Goal: Task Accomplishment & Management: Manage account settings

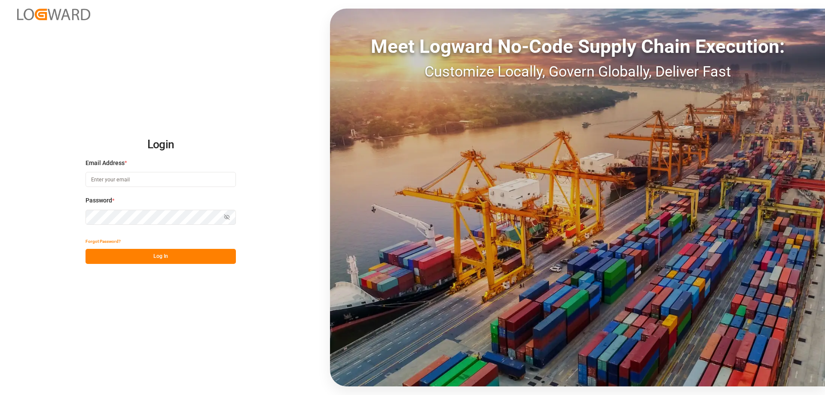
type input "[PERSON_NAME][EMAIL_ADDRESS][DOMAIN_NAME]"
click at [167, 252] on button "Log In" at bounding box center [161, 256] width 150 height 15
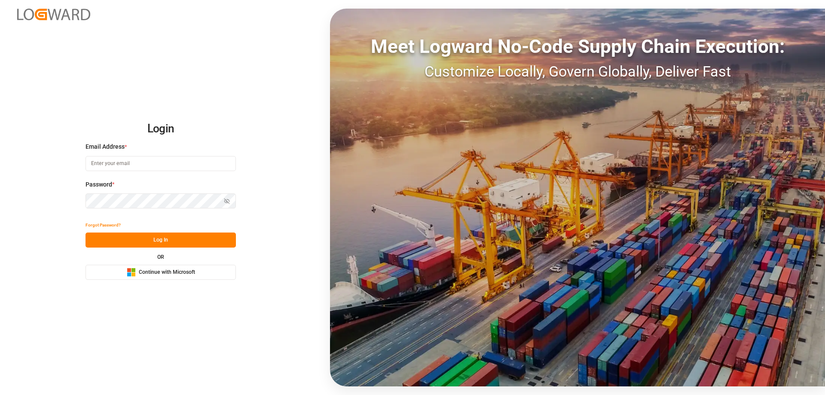
type input "[PERSON_NAME][EMAIL_ADDRESS][DOMAIN_NAME]"
click at [191, 241] on button "Log In" at bounding box center [161, 239] width 150 height 15
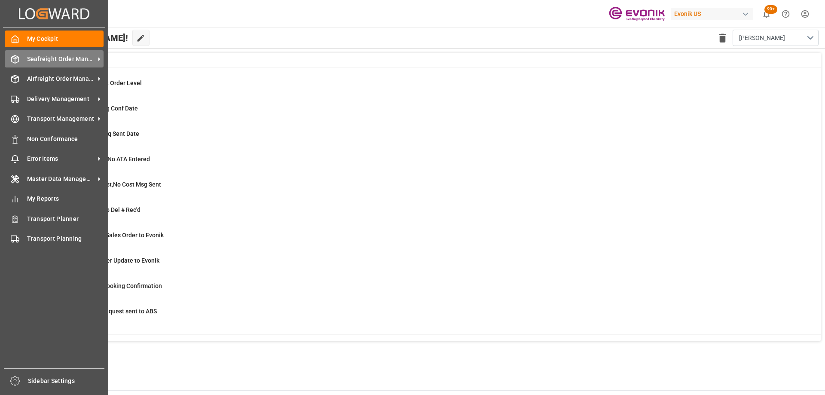
click at [25, 56] on div "Seafreight Order Management Seafreight Order Management" at bounding box center [54, 58] width 99 height 17
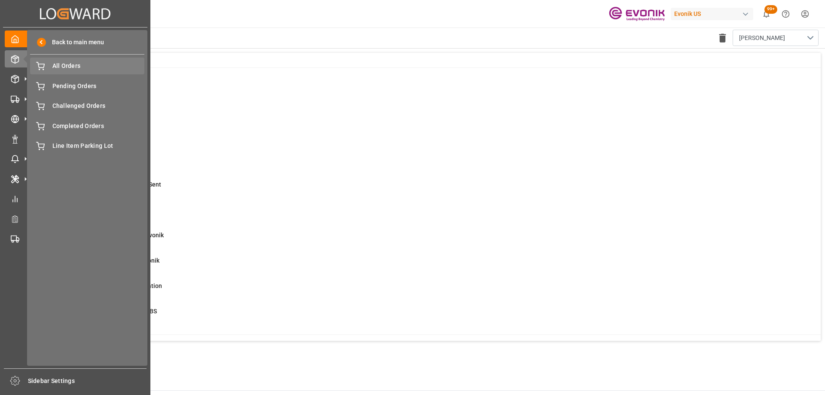
click at [73, 72] on div "All Orders All Orders" at bounding box center [87, 66] width 114 height 17
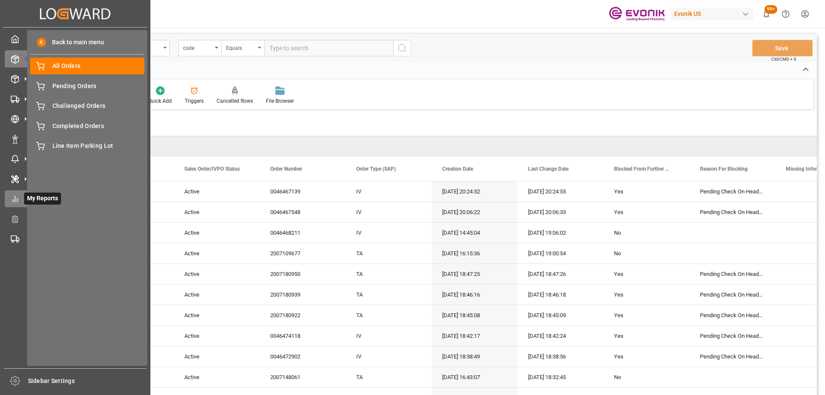
click at [17, 197] on icon at bounding box center [15, 199] width 9 height 9
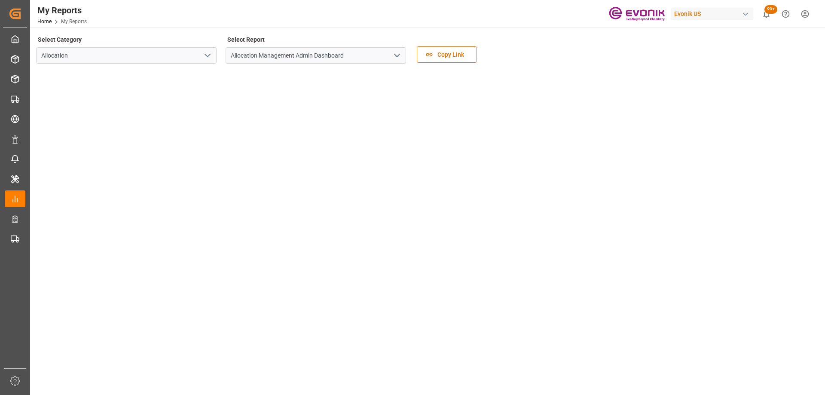
click at [205, 54] on polyline "open menu" at bounding box center [207, 55] width 5 height 3
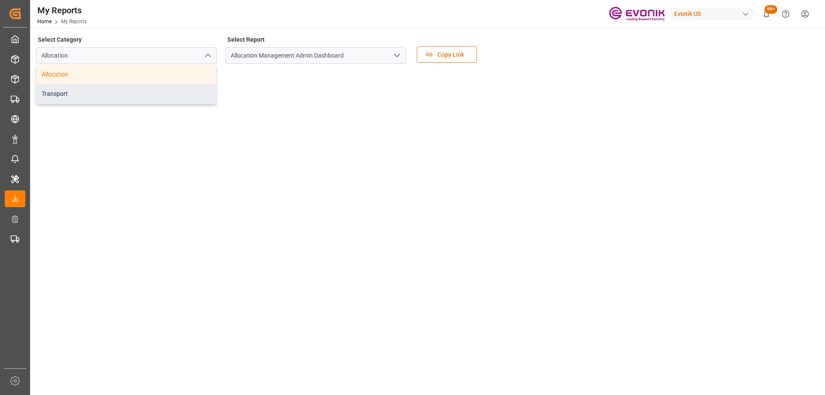
click at [128, 88] on div "Transport" at bounding box center [127, 93] width 180 height 19
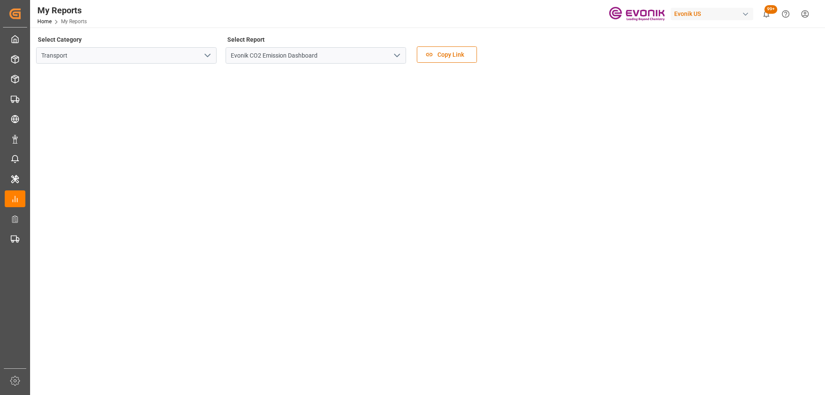
click at [683, 211] on tableau-viz at bounding box center [426, 398] width 779 height 656
click at [205, 48] on polyline "open menu" at bounding box center [207, 49] width 5 height 3
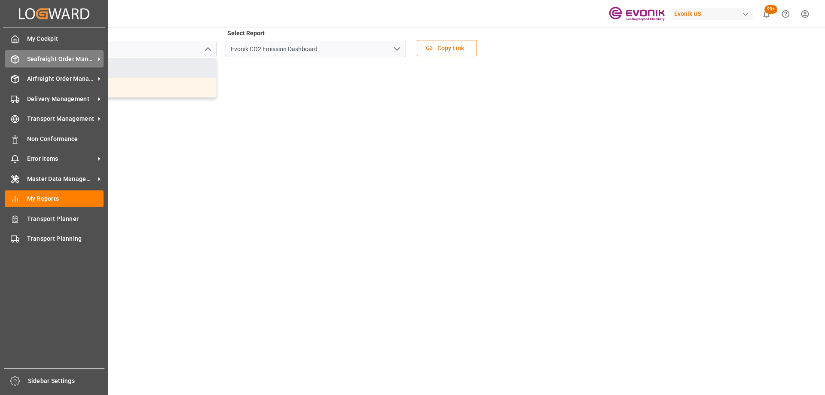
click at [41, 65] on div "Seafreight Order Management Seafreight Order Management" at bounding box center [54, 58] width 99 height 17
click at [21, 63] on div "Seafreight Order Management Seafreight Order Management" at bounding box center [54, 58] width 99 height 17
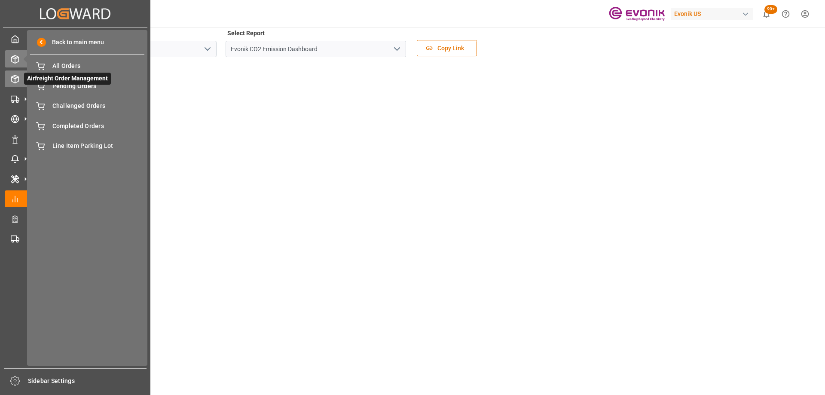
click at [19, 81] on icon at bounding box center [15, 79] width 7 height 8
click at [104, 85] on span "All Line Items" at bounding box center [98, 86] width 92 height 9
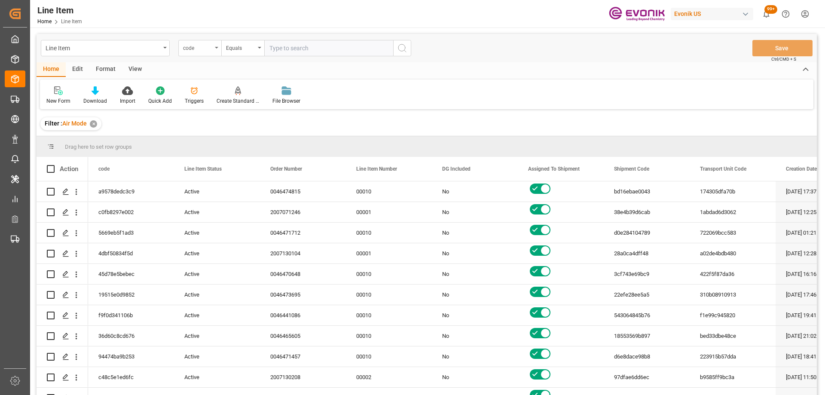
click at [193, 47] on div "code" at bounding box center [197, 47] width 29 height 10
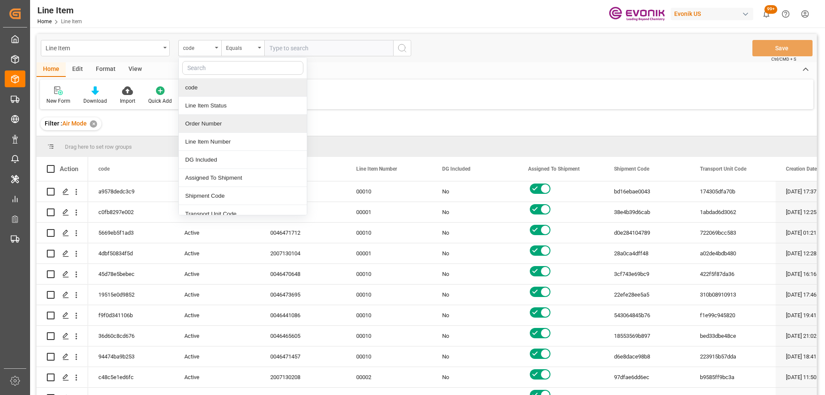
click at [217, 119] on div "Order Number" at bounding box center [243, 124] width 128 height 18
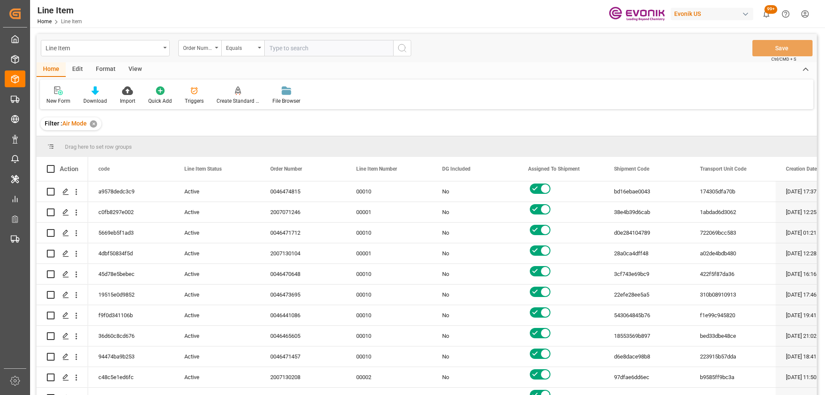
click at [288, 46] on input "text" at bounding box center [328, 48] width 129 height 16
paste input "0046467083"
type input "0046467083"
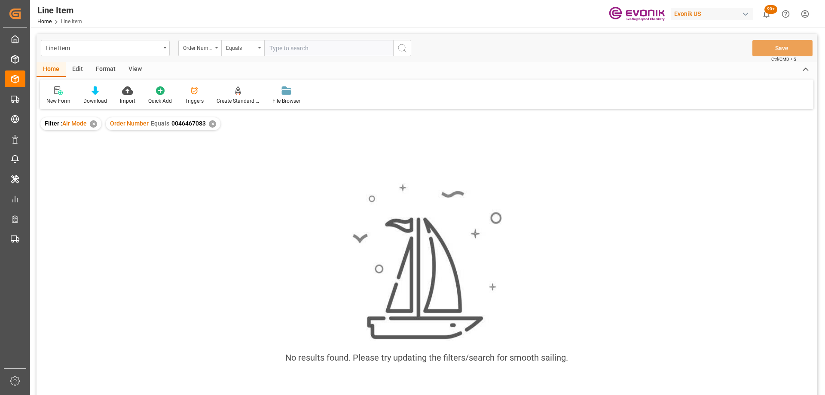
click at [93, 124] on div "✕" at bounding box center [93, 123] width 7 height 7
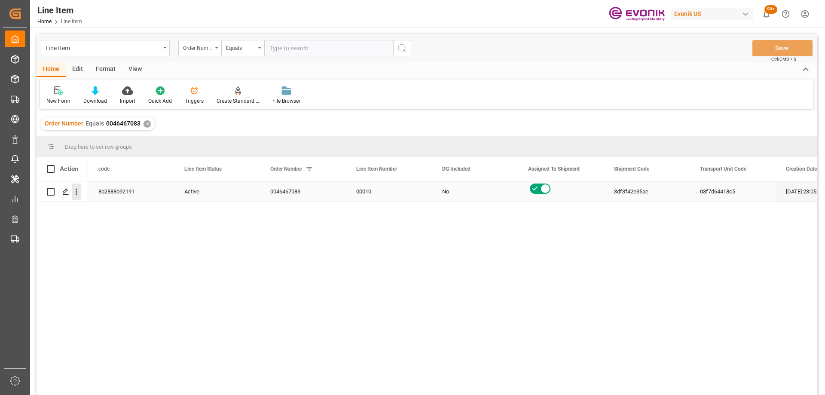
click at [76, 192] on icon "open menu" at bounding box center [77, 192] width 2 height 6
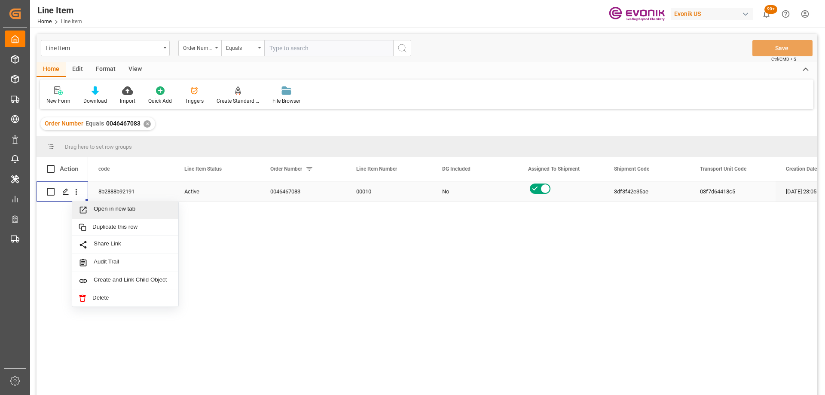
click at [100, 205] on span "Open in new tab" at bounding box center [133, 209] width 78 height 9
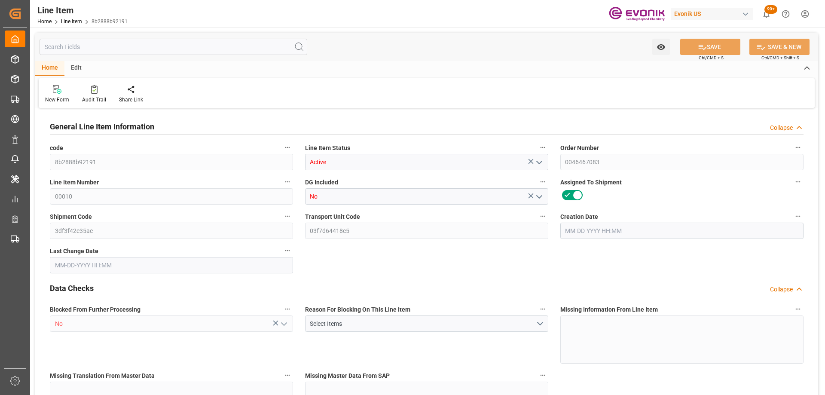
type input "20"
type input "16608.9"
type input "15369.2"
type input "25.1721"
type input "77"
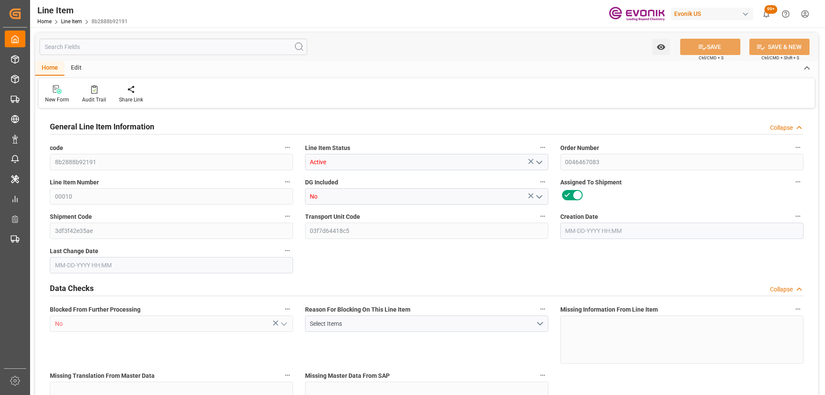
type input "90524.59"
type input "77"
type input "16608.9"
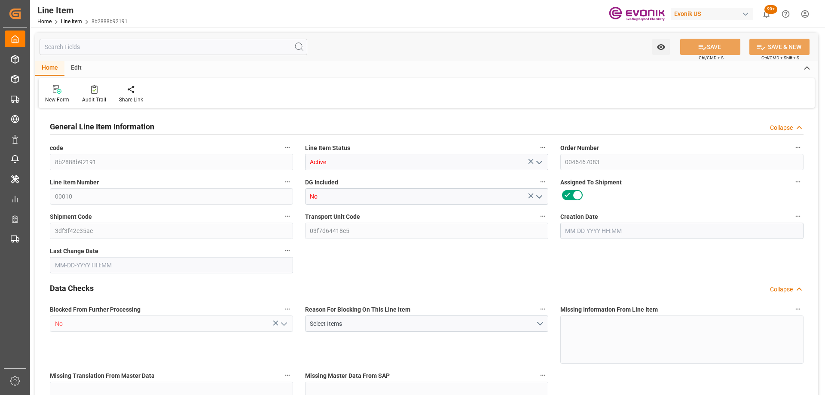
type input "17108.9"
type input "15369.2"
type input "25.1721"
type input "25172.147"
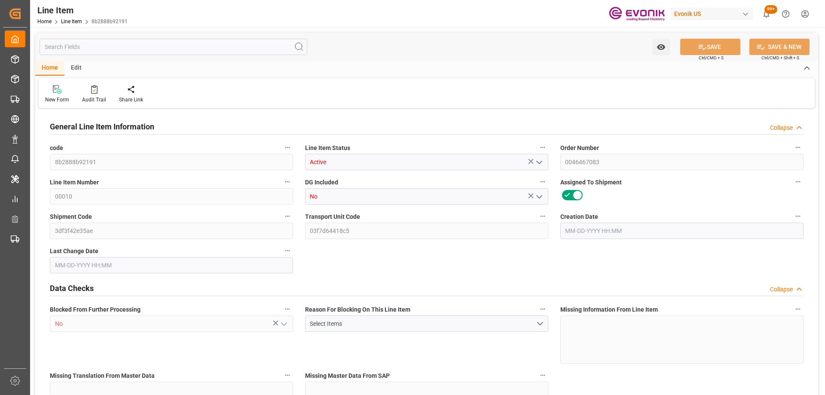
type input "0"
type input "[DATE] 23:05"
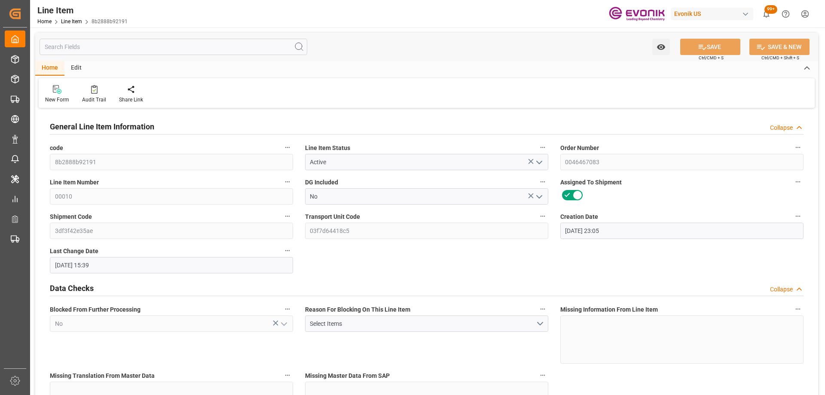
type input "[DATE] 15:39"
type input "[DATE]"
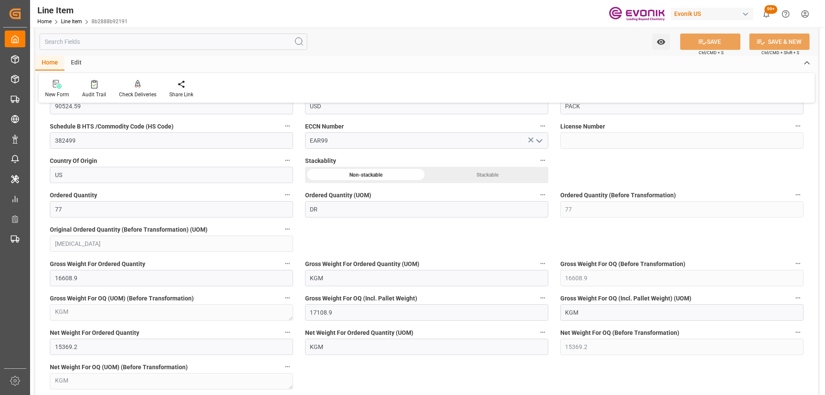
scroll to position [773, 0]
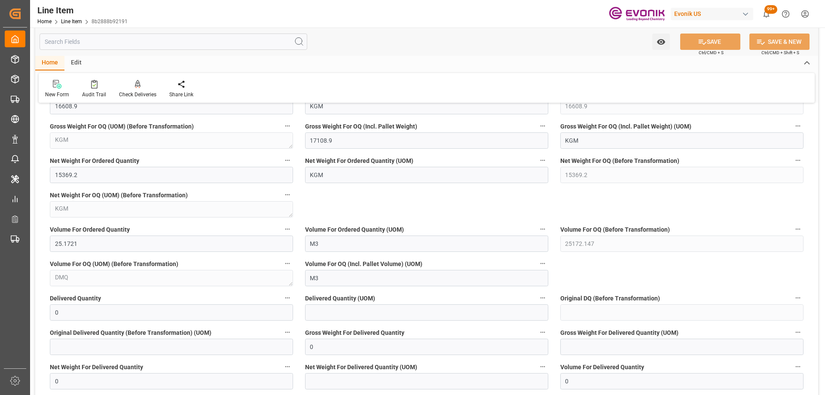
click at [96, 41] on input "text" at bounding box center [174, 42] width 268 height 16
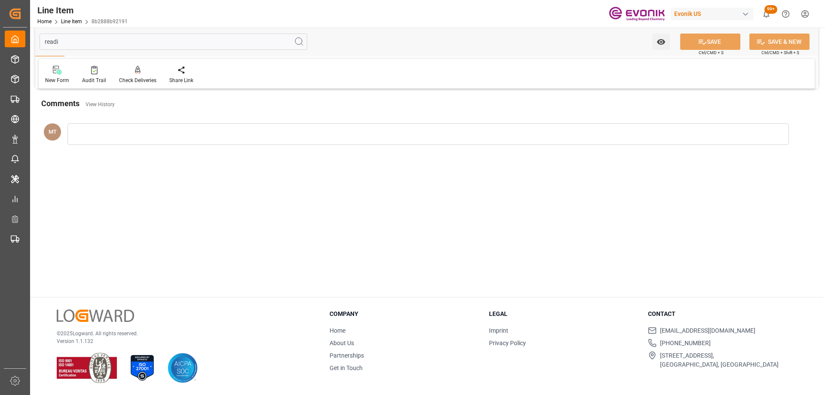
scroll to position [0, 0]
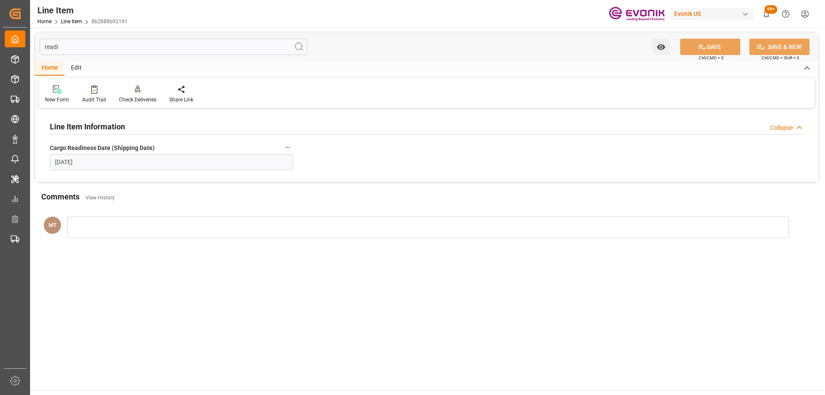
type input "readi"
click at [141, 160] on input "[DATE]" at bounding box center [171, 162] width 243 height 16
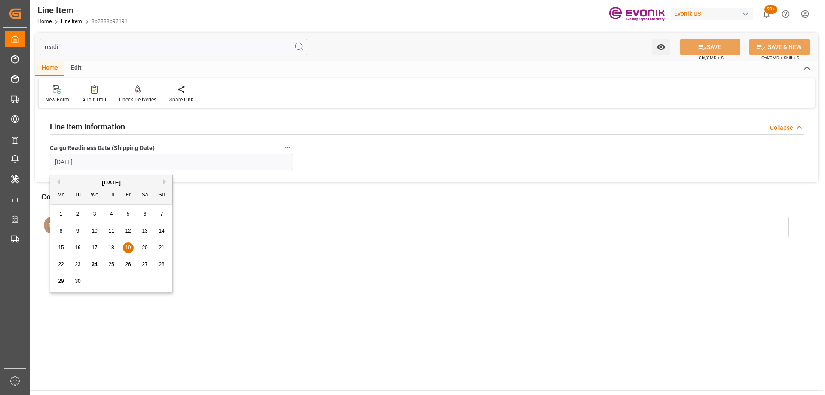
click at [127, 265] on span "26" at bounding box center [128, 264] width 6 height 6
type input "[DATE]"
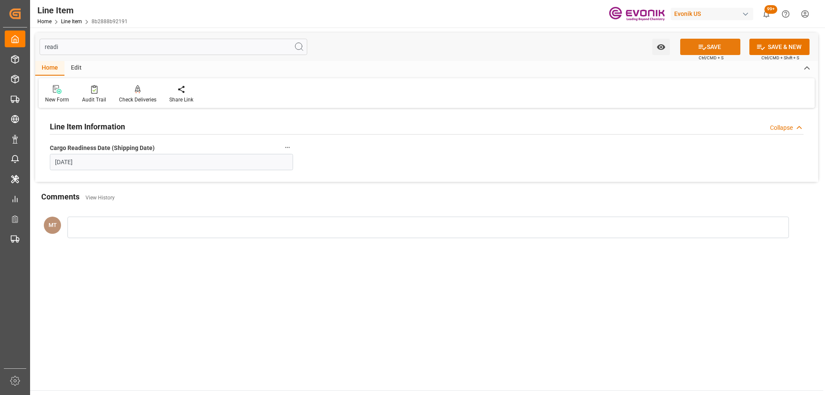
click at [706, 51] on button "SAVE" at bounding box center [710, 47] width 60 height 16
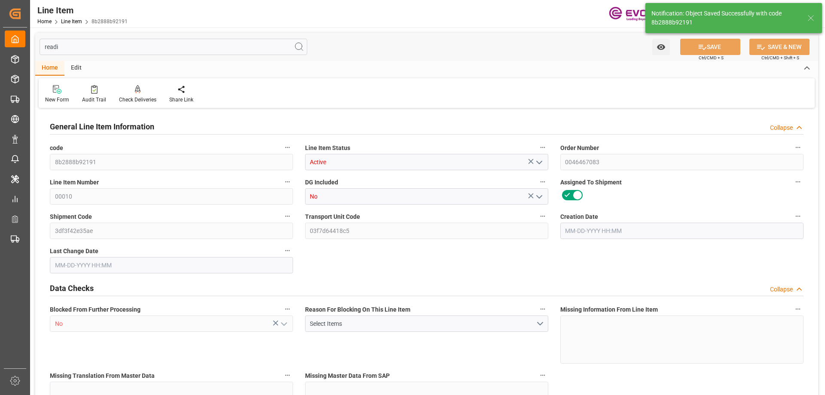
type input "20"
type input "16608.9"
type input "15369.2"
type input "25.1721"
type input "77"
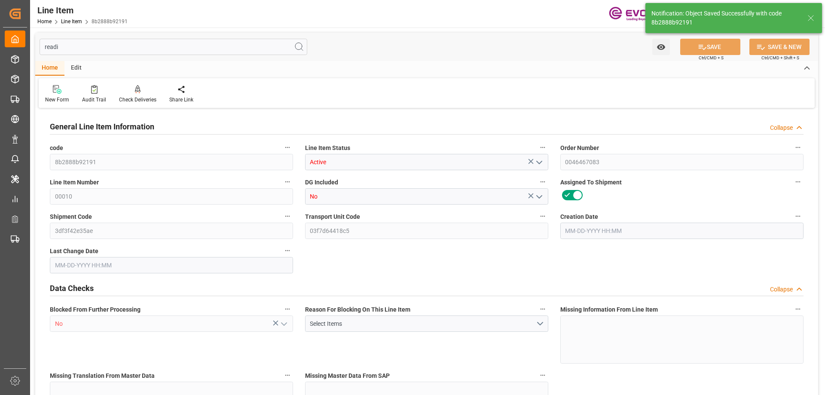
type input "90524.59"
type input "77"
type input "16608.9"
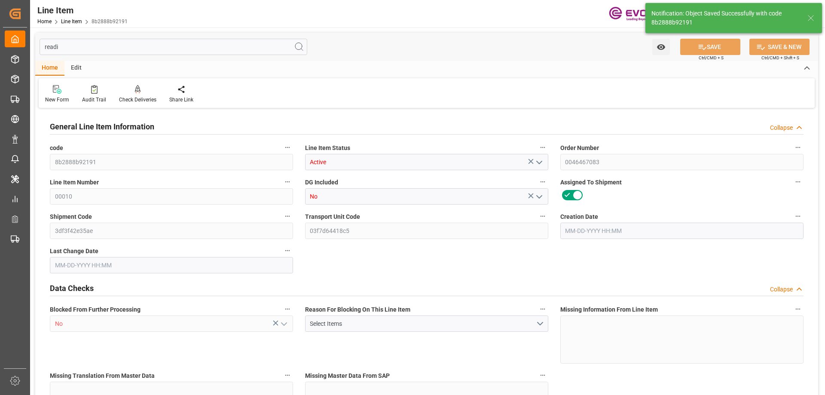
type input "17108.9"
type input "15369.2"
type input "25.1721"
type input "25172.147"
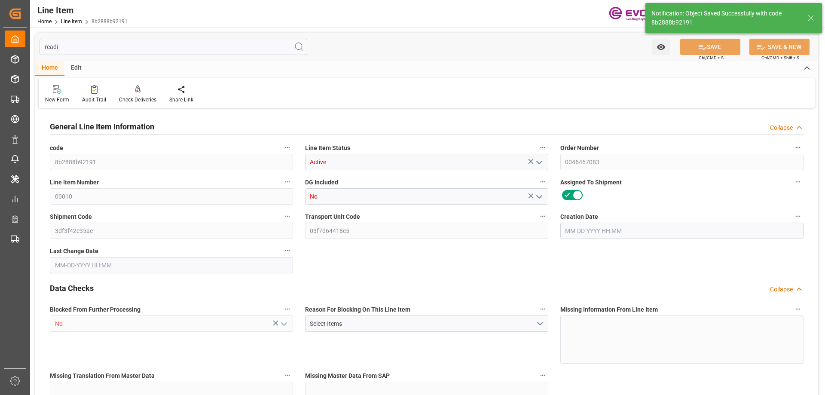
type input "0"
type input "[DATE] 23:05"
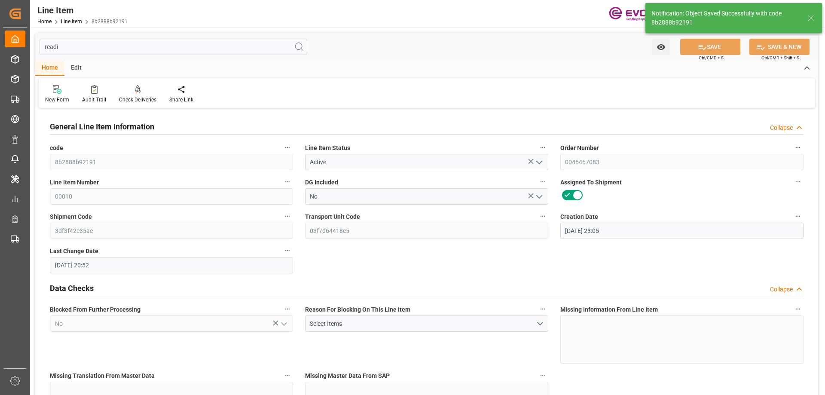
type input "[DATE] 20:52"
type input "[DATE]"
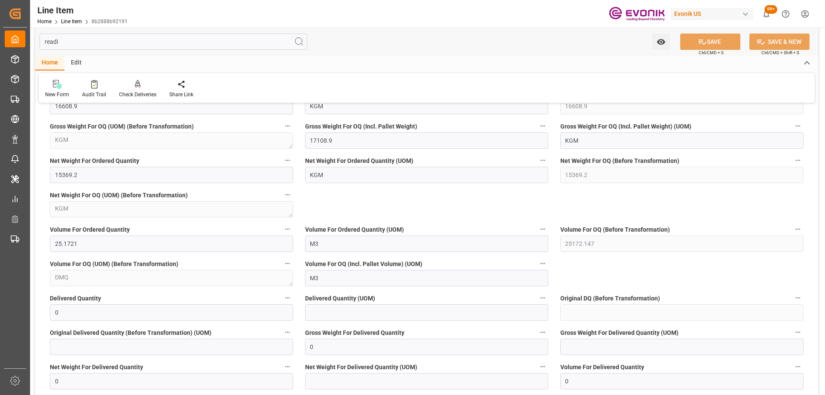
scroll to position [945, 0]
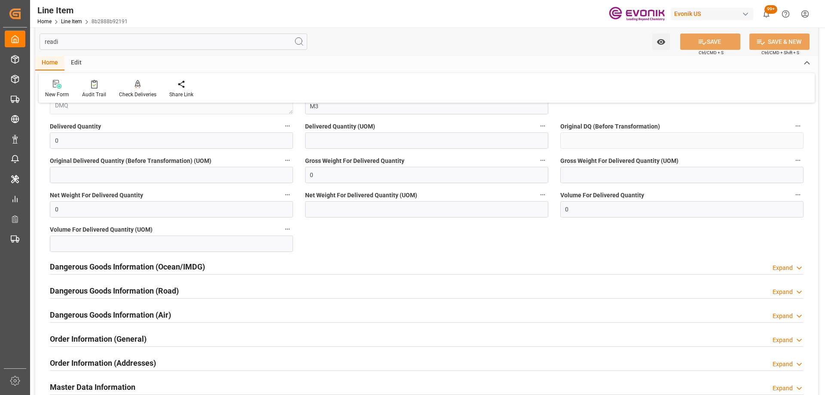
click at [89, 43] on input "readi" at bounding box center [174, 42] width 268 height 16
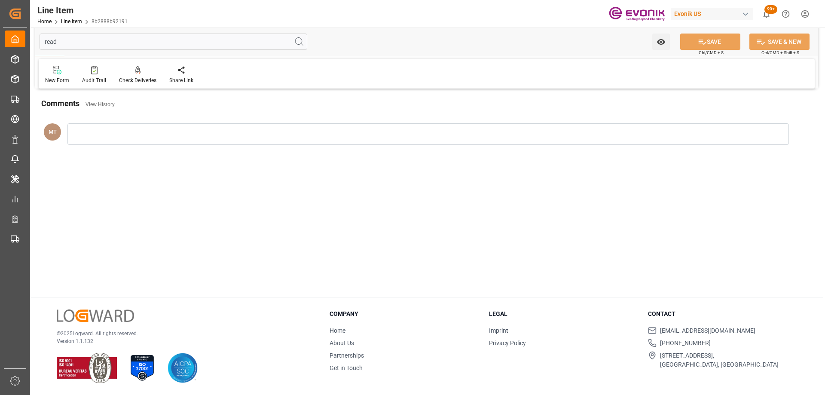
scroll to position [93, 0]
type input "readi"
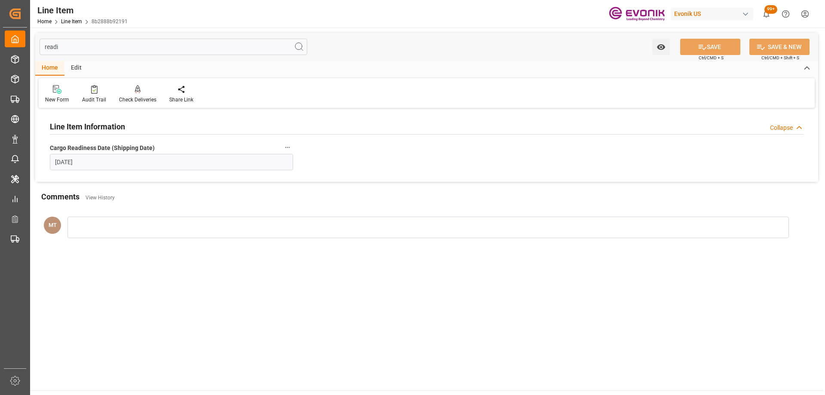
click at [147, 162] on input "[DATE]" at bounding box center [171, 162] width 243 height 16
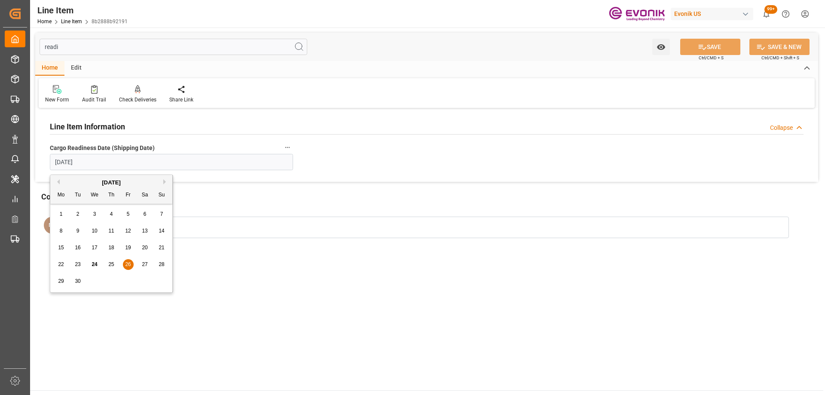
click at [127, 247] on span "19" at bounding box center [128, 247] width 6 height 6
type input "[DATE]"
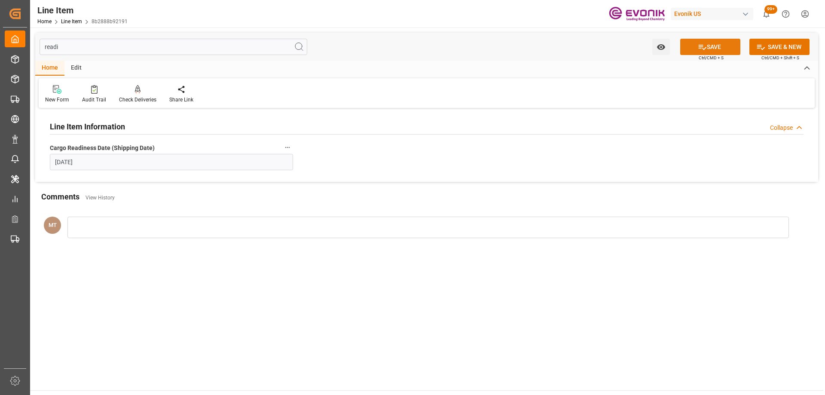
click at [721, 45] on button "SAVE" at bounding box center [710, 47] width 60 height 16
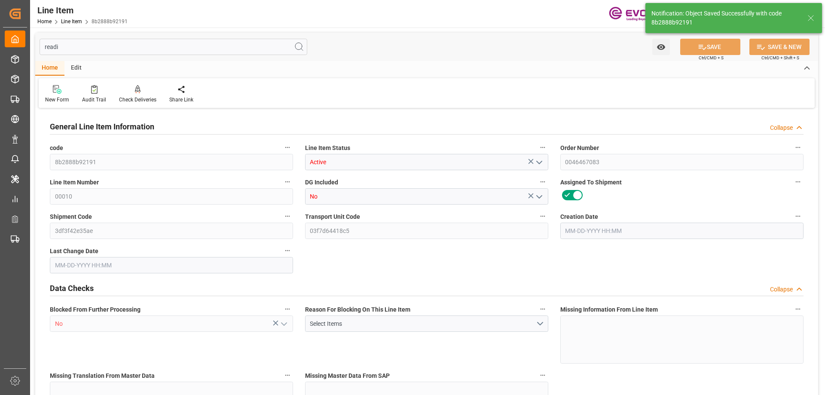
type input "20"
type input "16608.9"
type input "15369.2"
type input "25.1721"
type input "77"
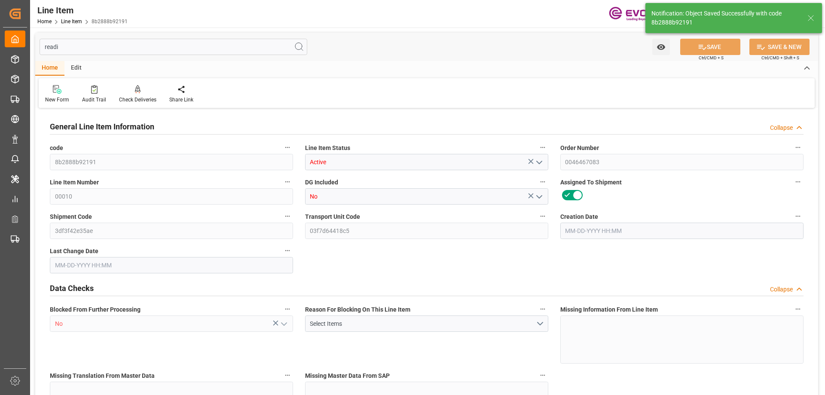
type input "90524.59"
type input "77"
type input "16608.9"
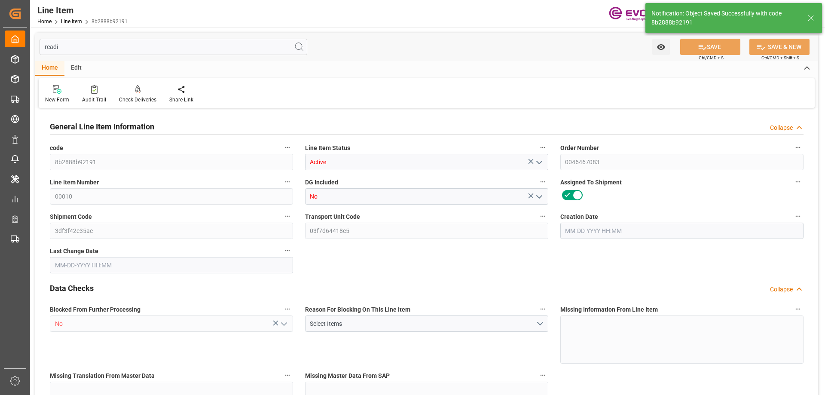
type input "17108.9"
type input "15369.2"
type input "25.1721"
type input "25172.147"
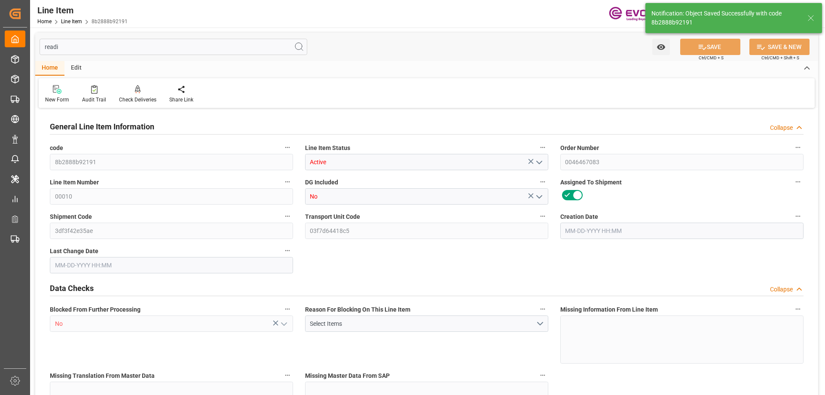
type input "0"
type input "[DATE] 23:05"
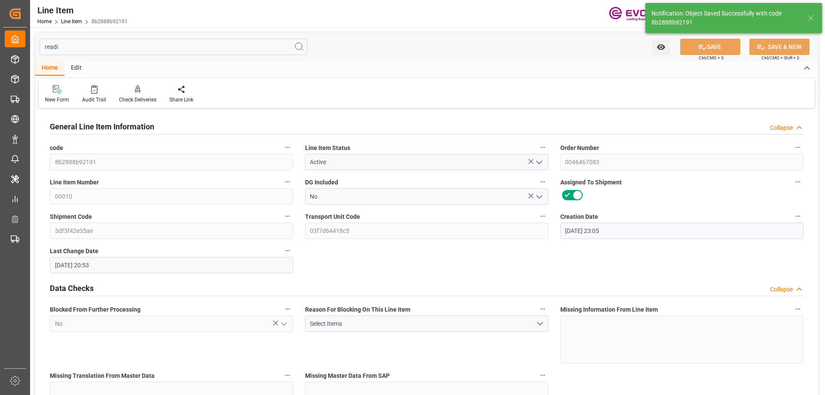
type input "[DATE] 20:53"
type input "[DATE]"
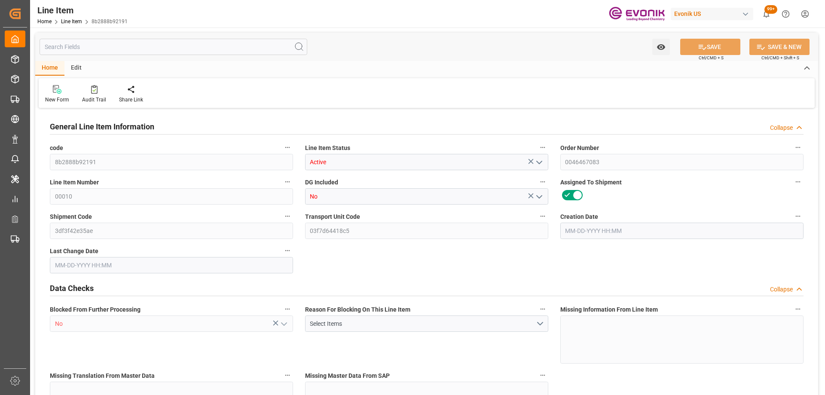
type input "20"
type input "16608.9"
type input "15369.2"
type input "25.1721"
type input "77"
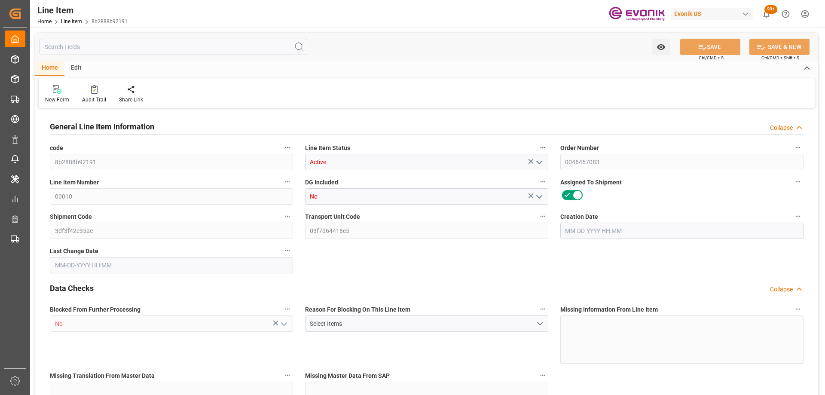
type input "90524.59"
type input "77"
type input "16608.9"
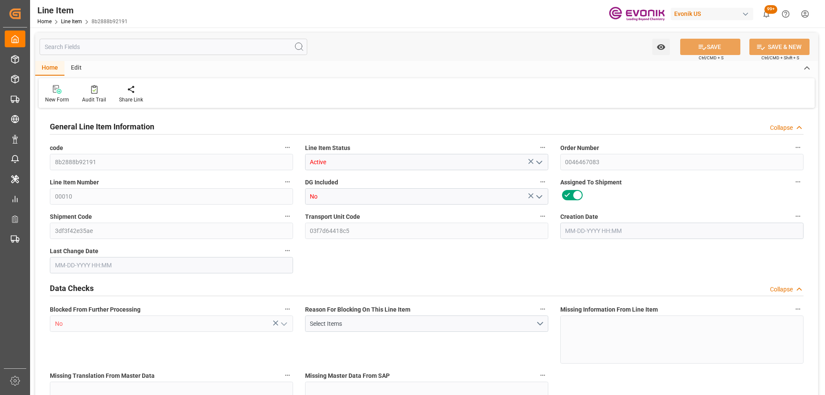
type input "17108.9"
type input "15369.2"
type input "25.1721"
type input "25172.147"
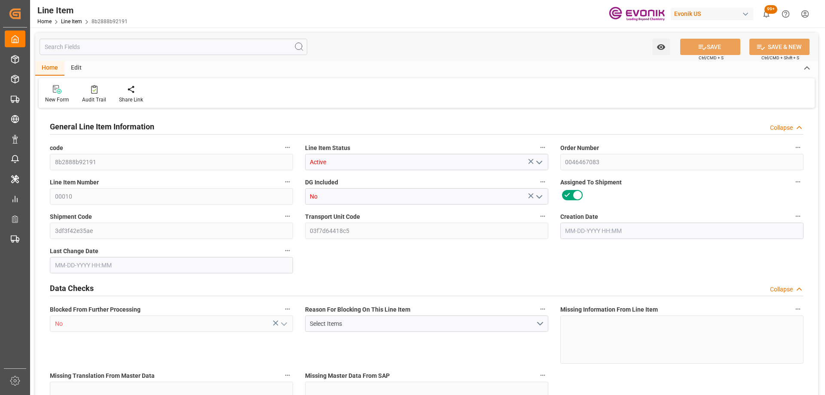
type input "0"
type input "[DATE] 23:05"
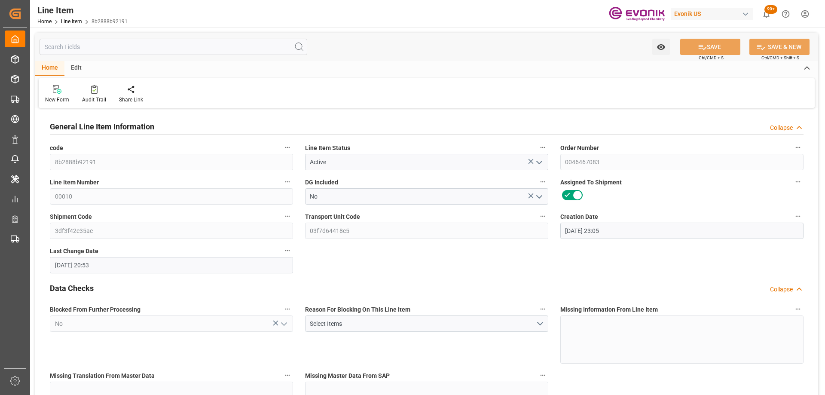
type input "[DATE] 20:53"
type input "[DATE]"
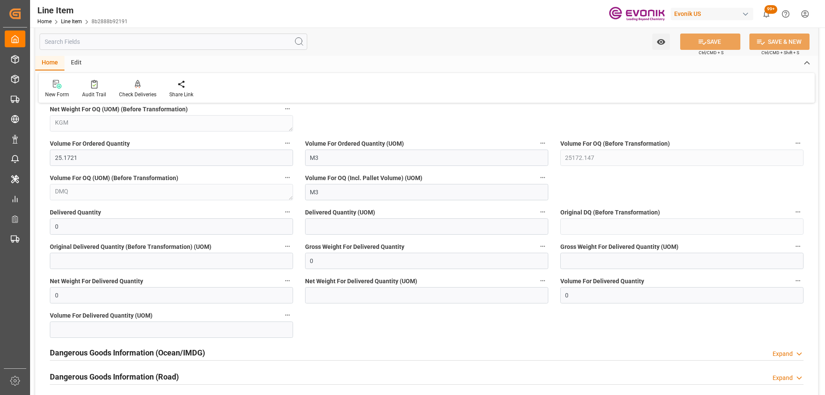
scroll to position [1155, 0]
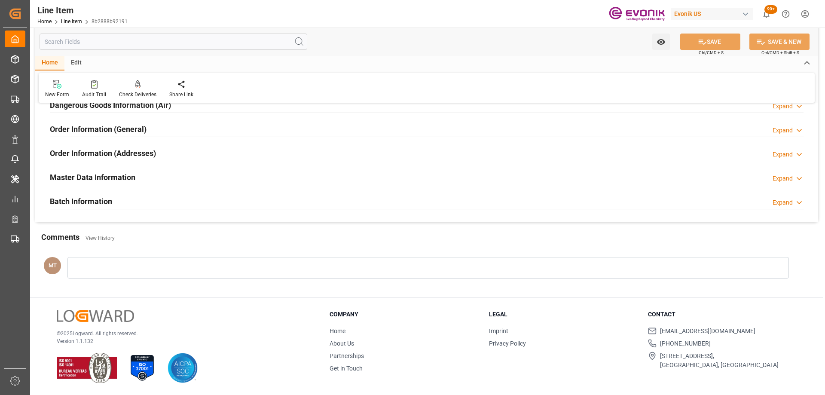
click at [179, 171] on div "Master Data Information Expand" at bounding box center [427, 176] width 754 height 16
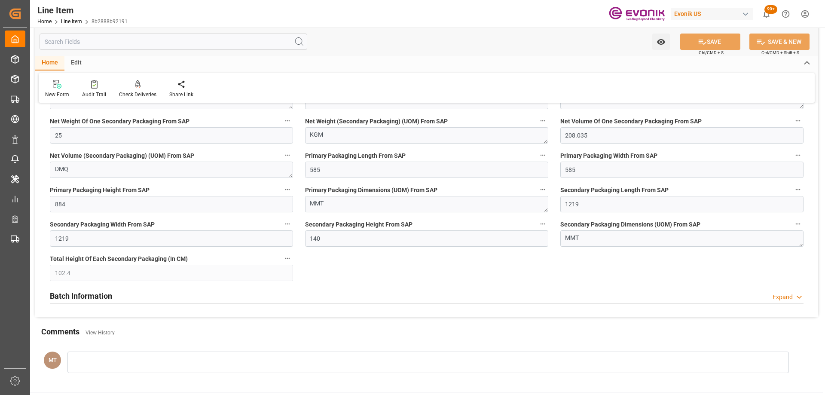
scroll to position [1585, 0]
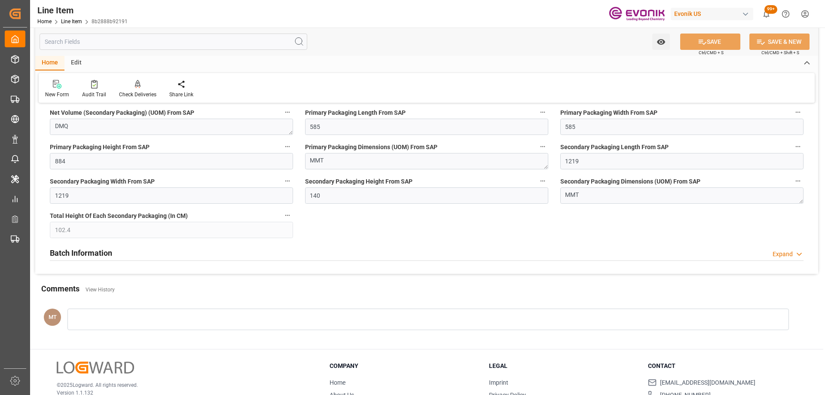
click at [176, 44] on input "text" at bounding box center [174, 42] width 268 height 16
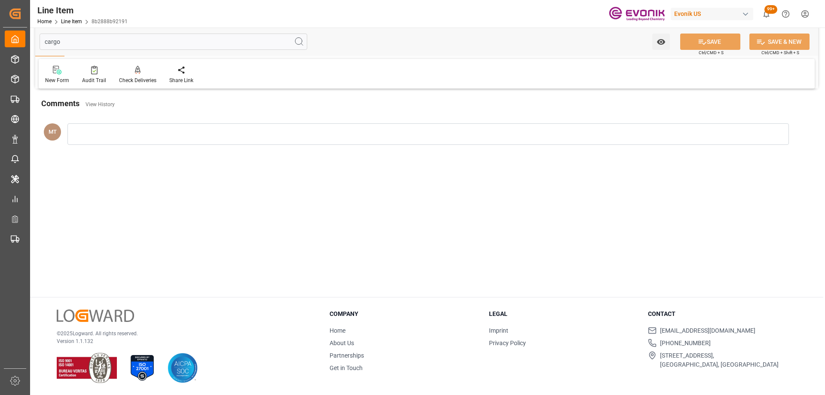
scroll to position [0, 0]
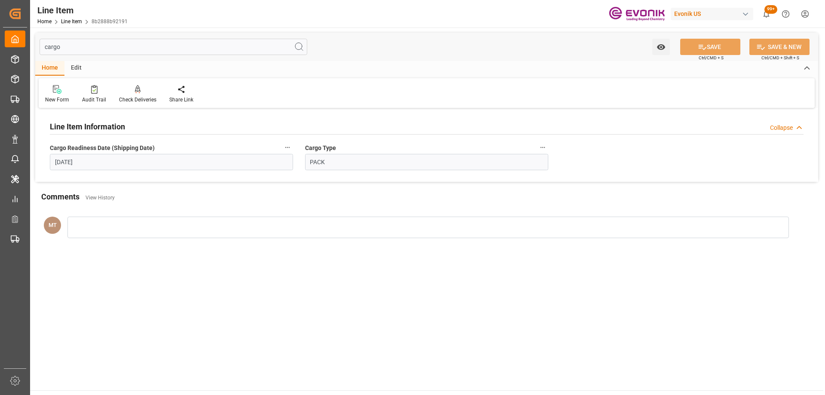
type input "cargo"
